Goal: Information Seeking & Learning: Learn about a topic

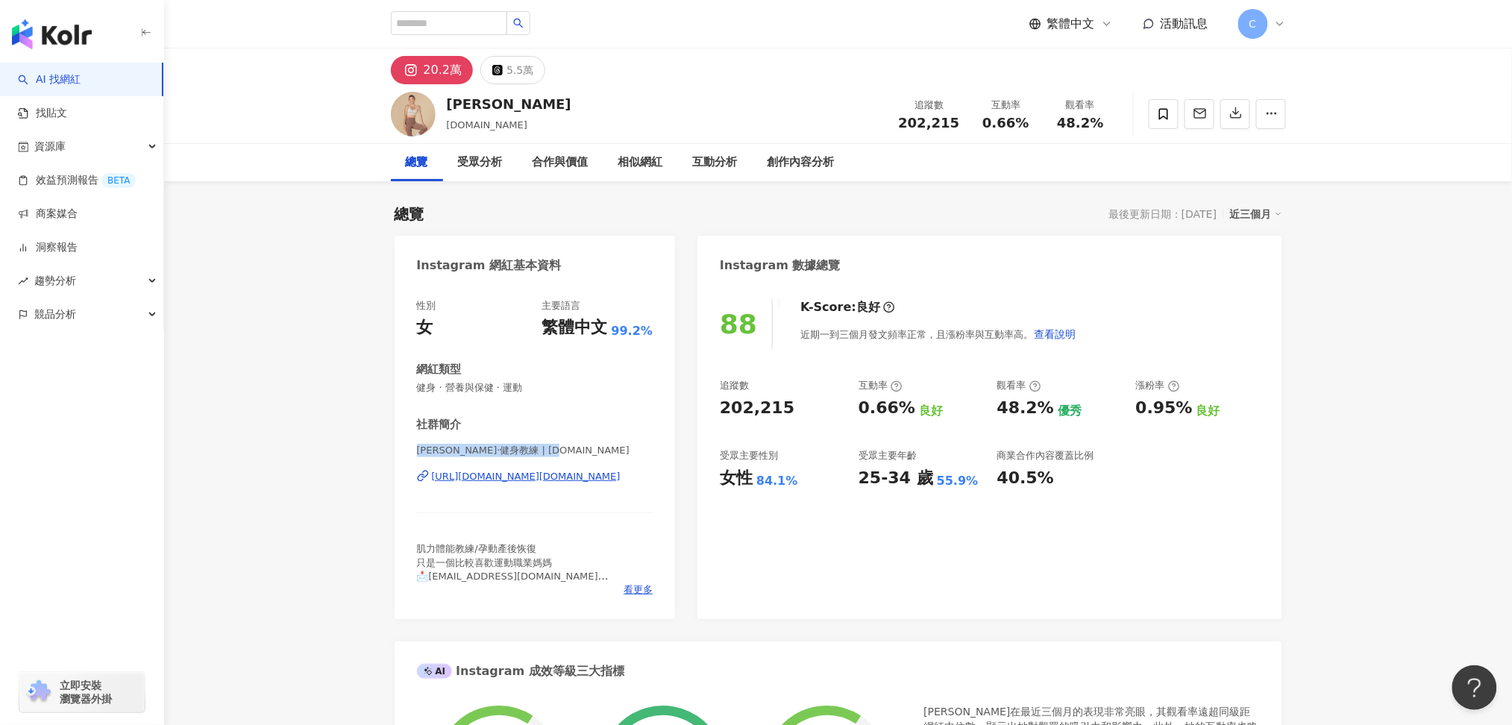
drag, startPoint x: 564, startPoint y: 451, endPoint x: 368, endPoint y: 459, distance: 196.3
copy span "Hana 漢娜·健身教練 | hana.eat"
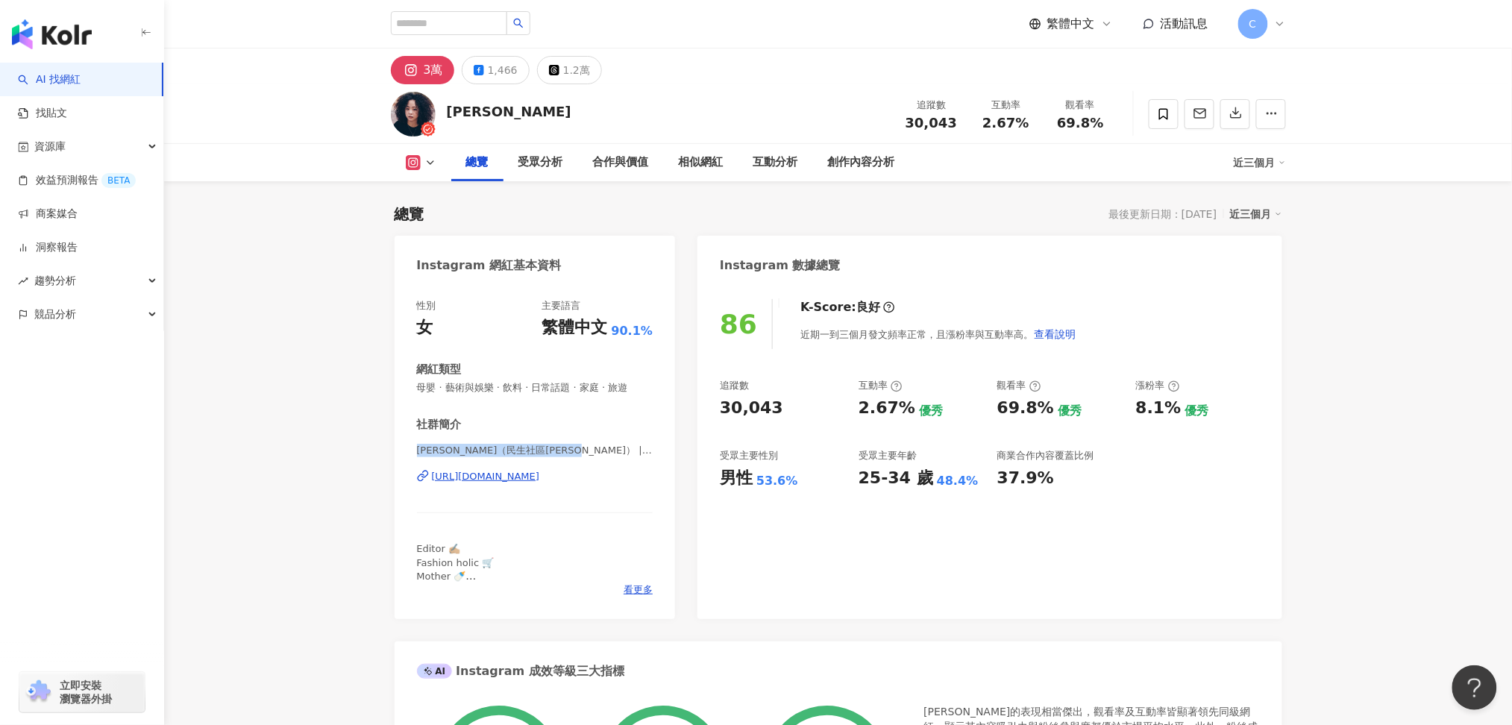
drag, startPoint x: 599, startPoint y: 454, endPoint x: 398, endPoint y: 455, distance: 201.4
click at [398, 455] on div "性別 女 主要語言 繁體中文 90.1% 網紅類型 母嬰 · 藝術與娛樂 · 飲料 · 日常話題 · 家庭 · 旅遊 社群簡介 南西（民生社區蕾哈娜） | n…" at bounding box center [535, 451] width 281 height 335
copy span "南西（民生社區蕾哈娜） | nanci_chen"
click at [492, 63] on div "1,466" at bounding box center [503, 70] width 30 height 21
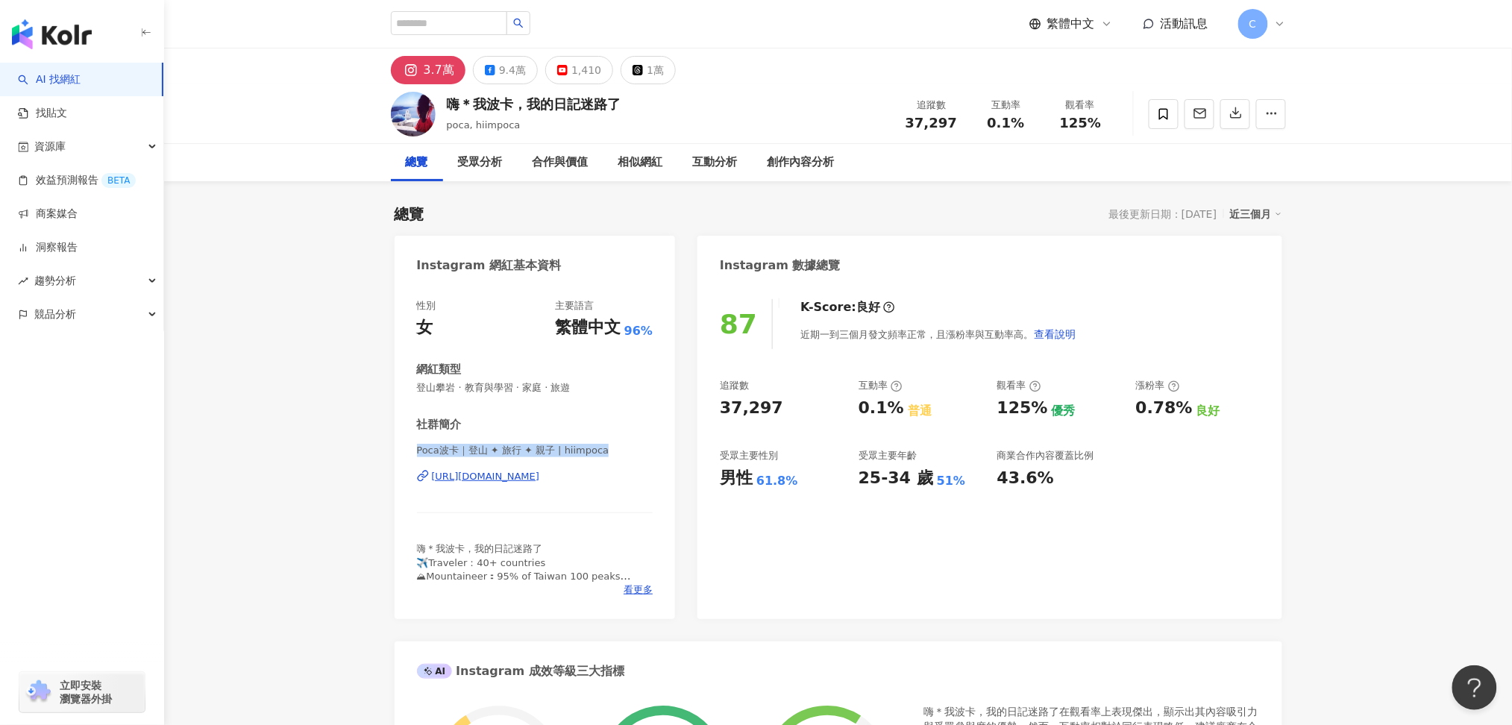
drag, startPoint x: 607, startPoint y: 451, endPoint x: 327, endPoint y: 446, distance: 280.5
copy span "Poca波卡｜登山 ✦ 旅行 ✦ 親子 | hiimpoca"
click at [486, 65] on icon at bounding box center [490, 70] width 10 height 10
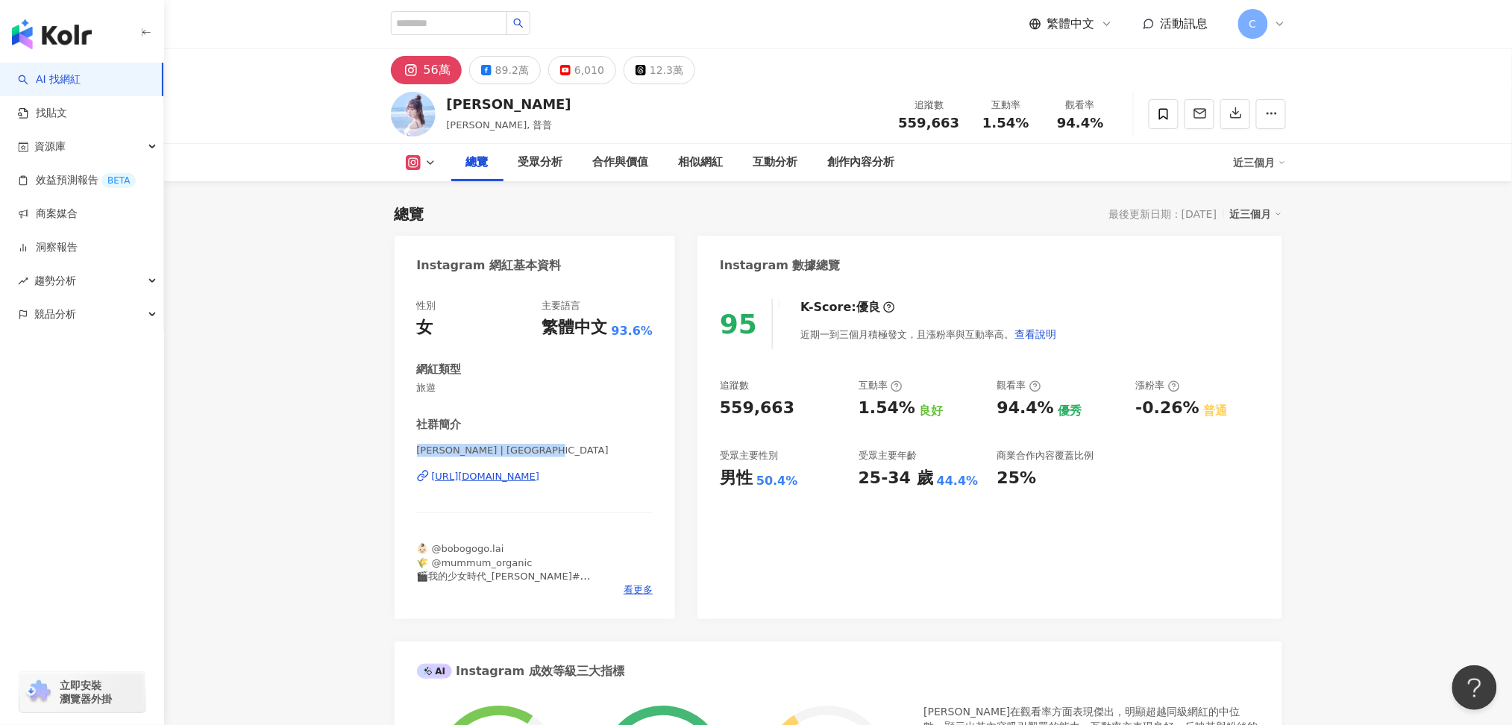
drag, startPoint x: 575, startPoint y: 448, endPoint x: 374, endPoint y: 454, distance: 201.5
copy span "簡廷芮Dewi Chien | dewichien"
